Goal: Find specific page/section: Find specific page/section

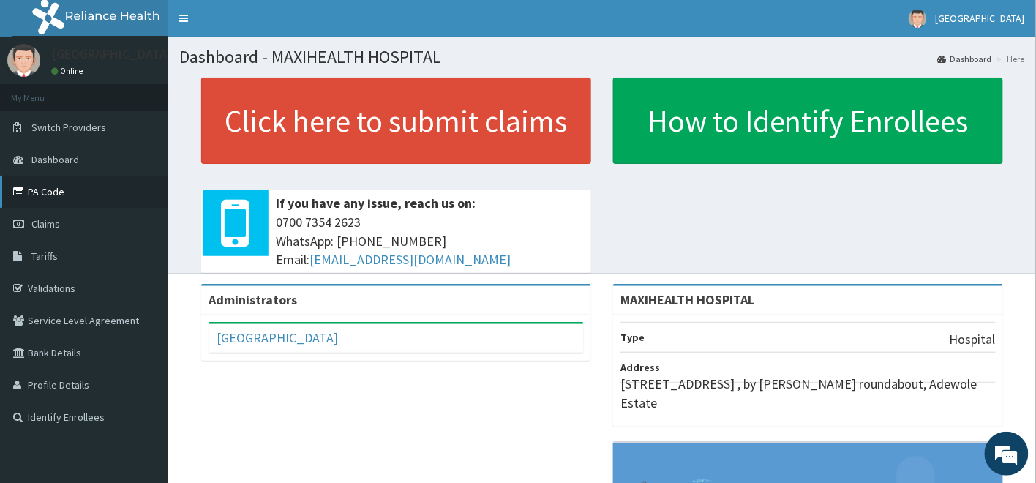
click at [51, 192] on link "PA Code" at bounding box center [84, 192] width 168 height 32
click at [38, 187] on link "PA Code" at bounding box center [84, 192] width 168 height 32
